Goal: Information Seeking & Learning: Learn about a topic

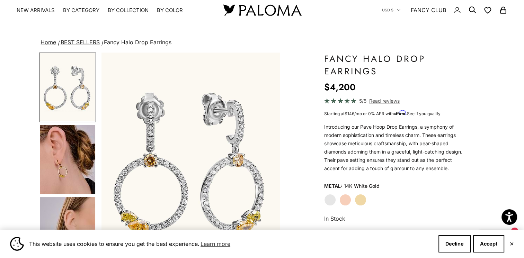
scroll to position [28, 0]
